Goal: Navigation & Orientation: Find specific page/section

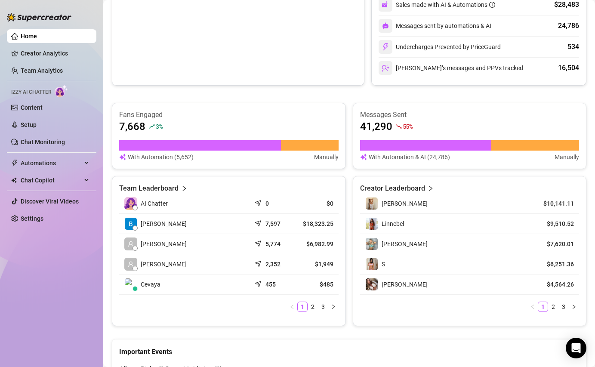
scroll to position [263, 0]
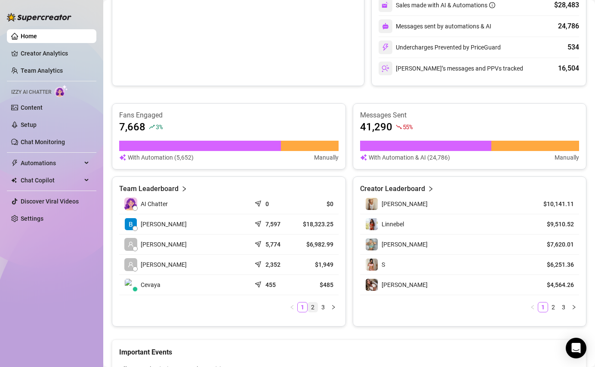
click at [316, 307] on link "2" at bounding box center [312, 306] width 9 height 9
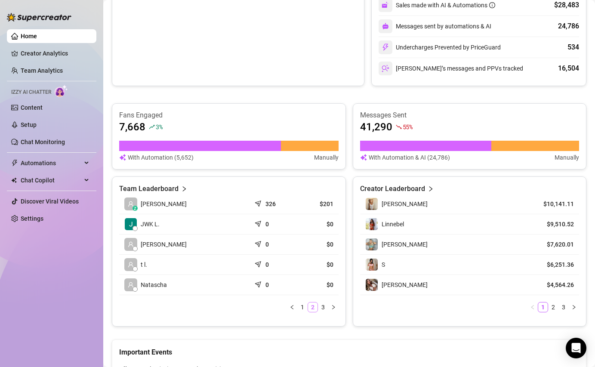
click at [308, 307] on link "2" at bounding box center [312, 306] width 9 height 9
click at [303, 305] on link "1" at bounding box center [302, 306] width 9 height 9
